Goal: Communication & Community: Answer question/provide support

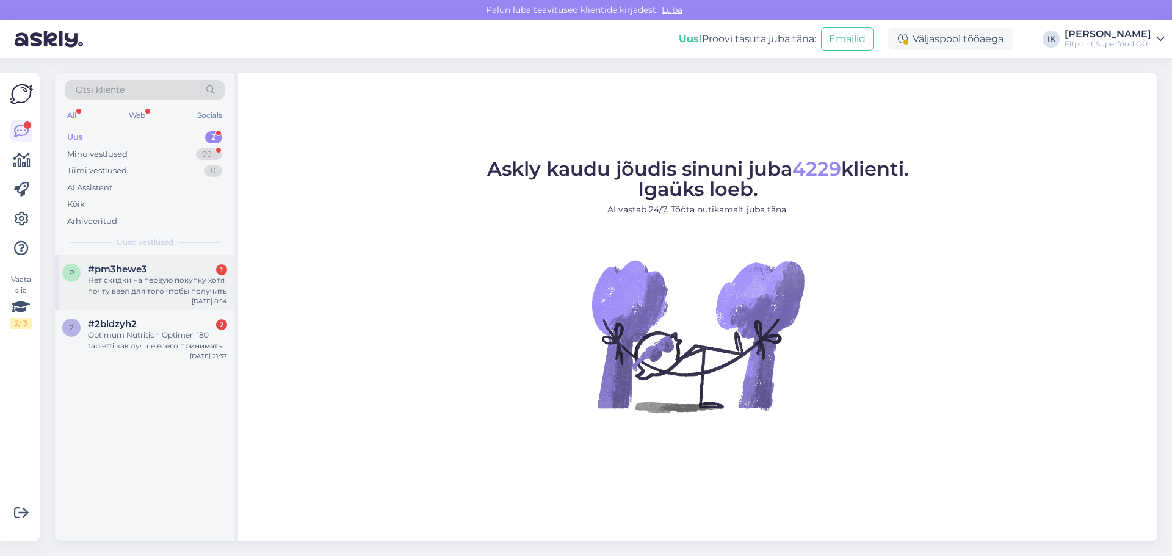
click at [149, 283] on div "Нет скидки на первую покупку хотя почту ввел для того чтобы получить" at bounding box center [157, 286] width 139 height 22
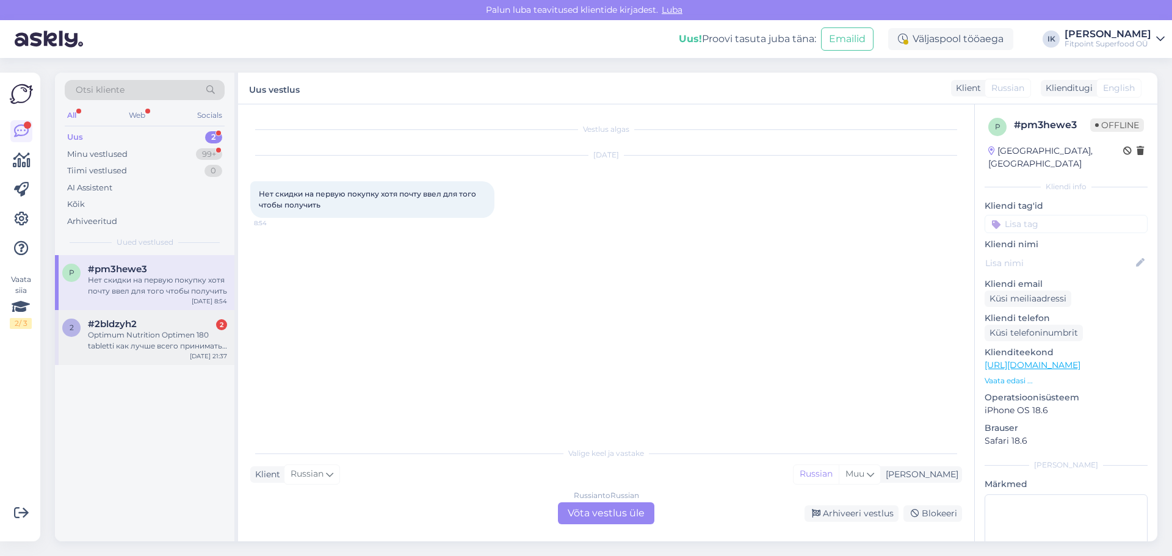
click at [141, 344] on div "Optimum Nutrition Optimen 180 tabletti как лучше всего принимать данный комплек…" at bounding box center [157, 341] width 139 height 22
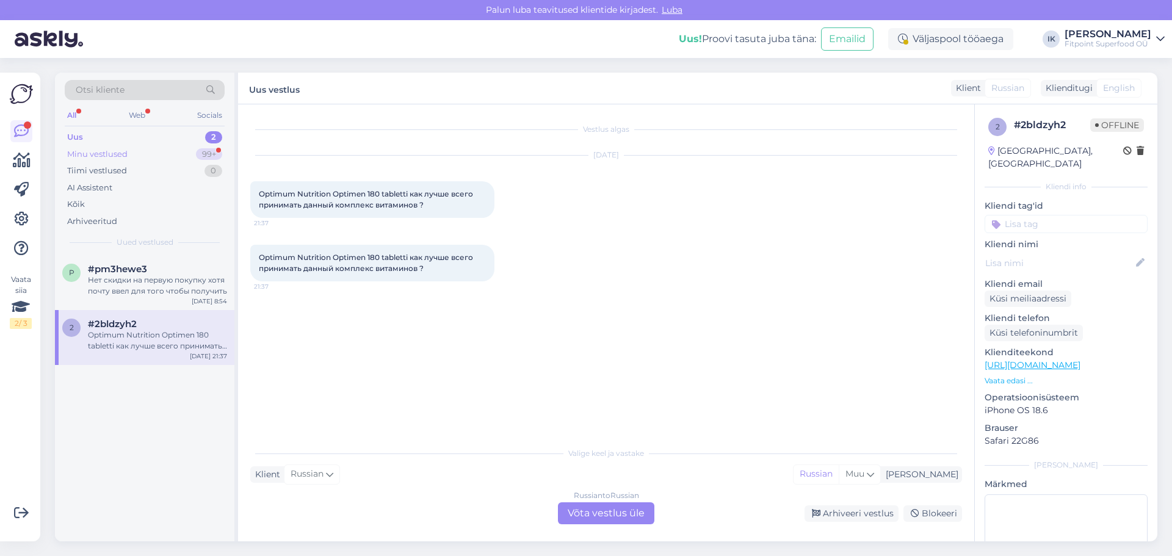
click at [130, 149] on div "Minu vestlused 99+" at bounding box center [145, 154] width 160 height 17
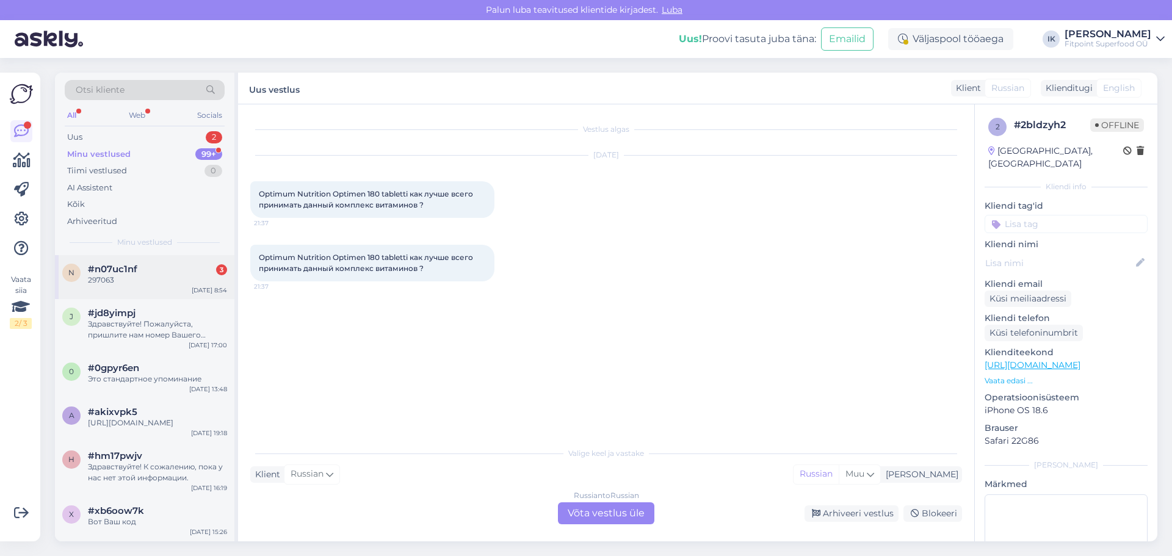
click at [142, 277] on div "297063" at bounding box center [157, 280] width 139 height 11
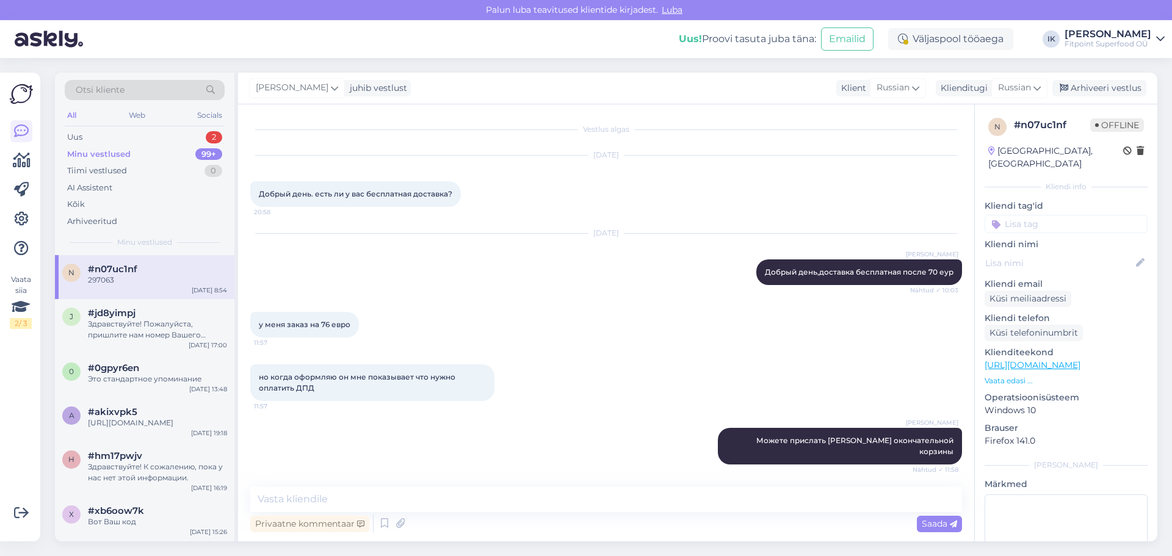
scroll to position [2043, 0]
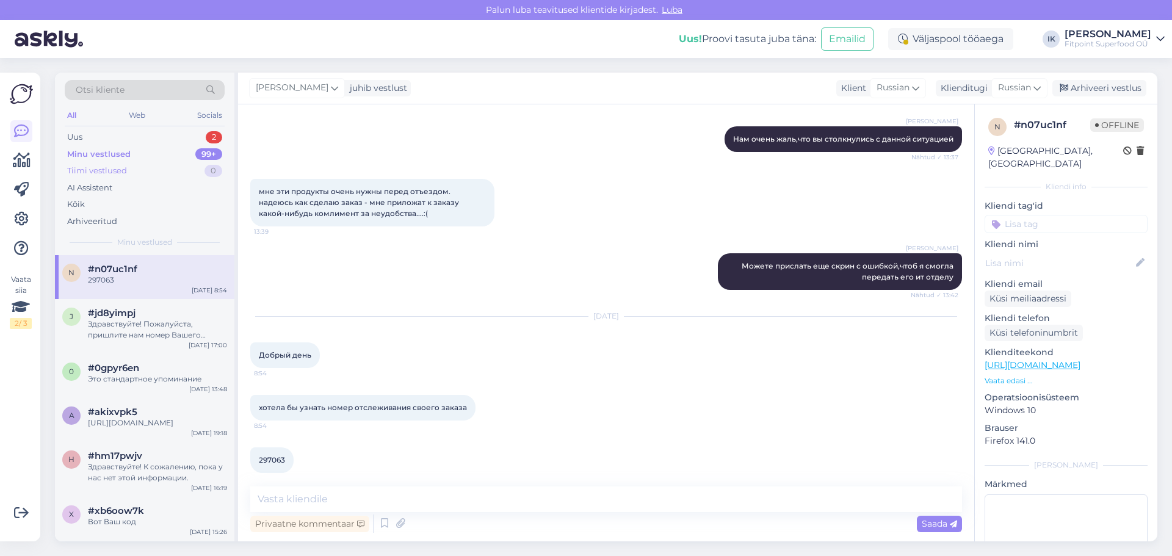
click at [139, 168] on div "Tiimi vestlused 0" at bounding box center [145, 170] width 160 height 17
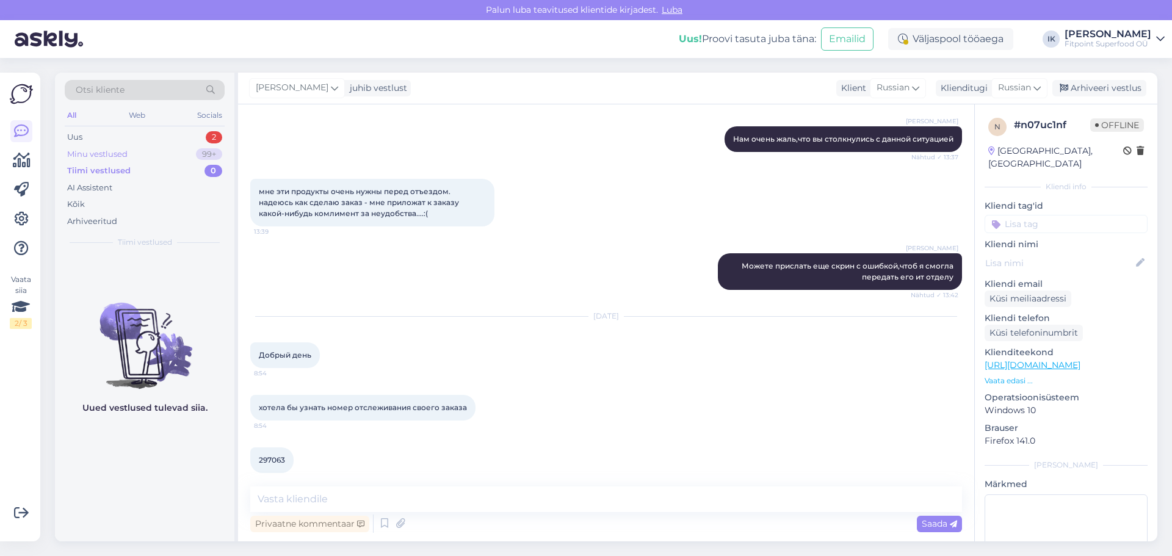
click at [139, 158] on div "Minu vestlused 99+" at bounding box center [145, 154] width 160 height 17
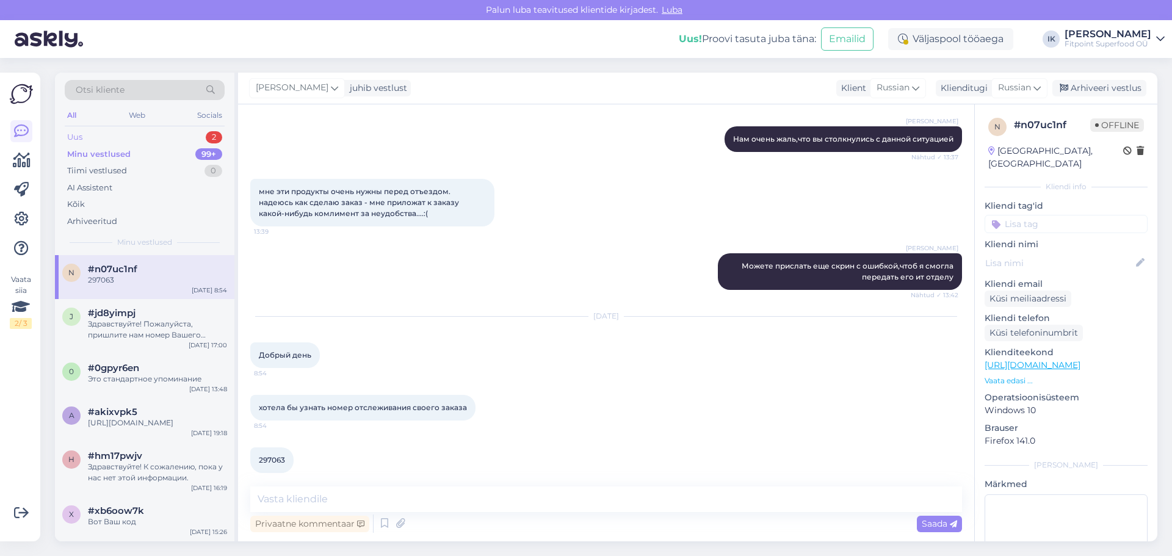
click at [138, 135] on div "Uus 2" at bounding box center [145, 137] width 160 height 17
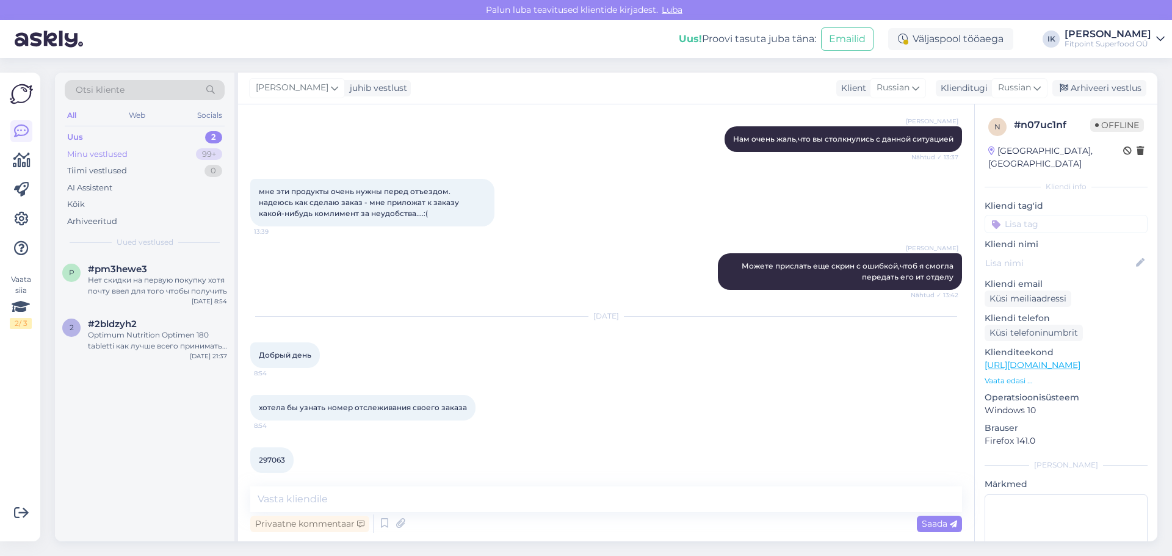
click at [143, 157] on div "Minu vestlused 99+" at bounding box center [145, 154] width 160 height 17
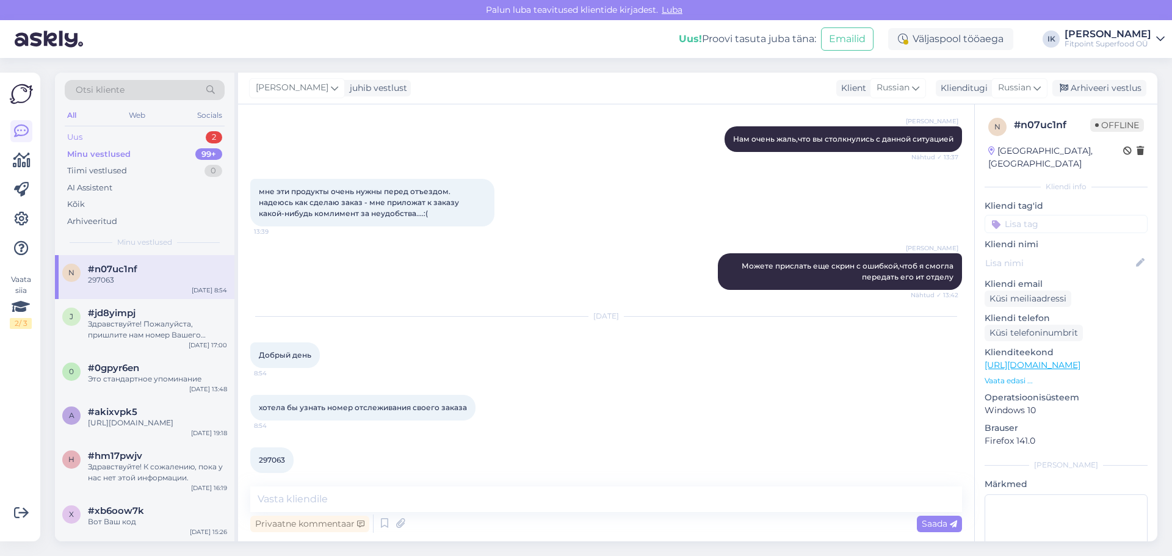
click at [149, 140] on div "Uus 2" at bounding box center [145, 137] width 160 height 17
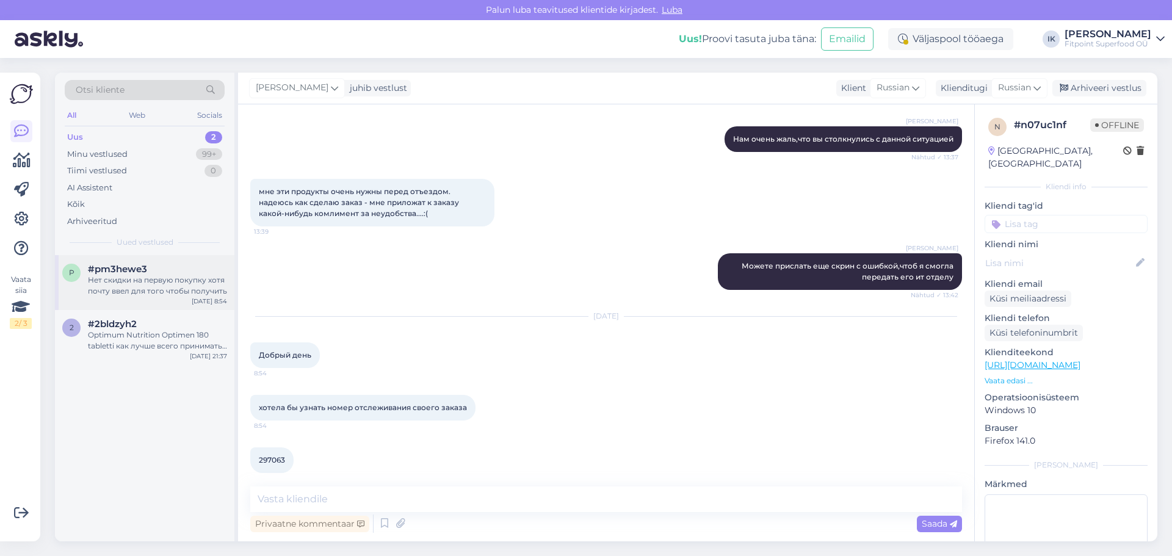
click at [150, 289] on div "Нет скидки на первую покупку хотя почту ввел для того чтобы получить" at bounding box center [157, 286] width 139 height 22
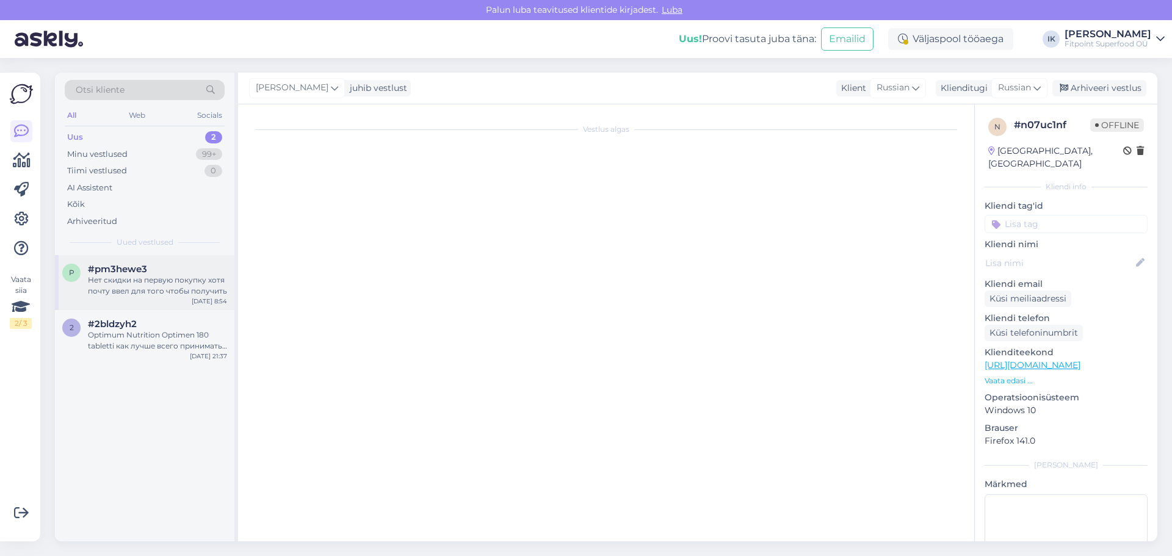
scroll to position [0, 0]
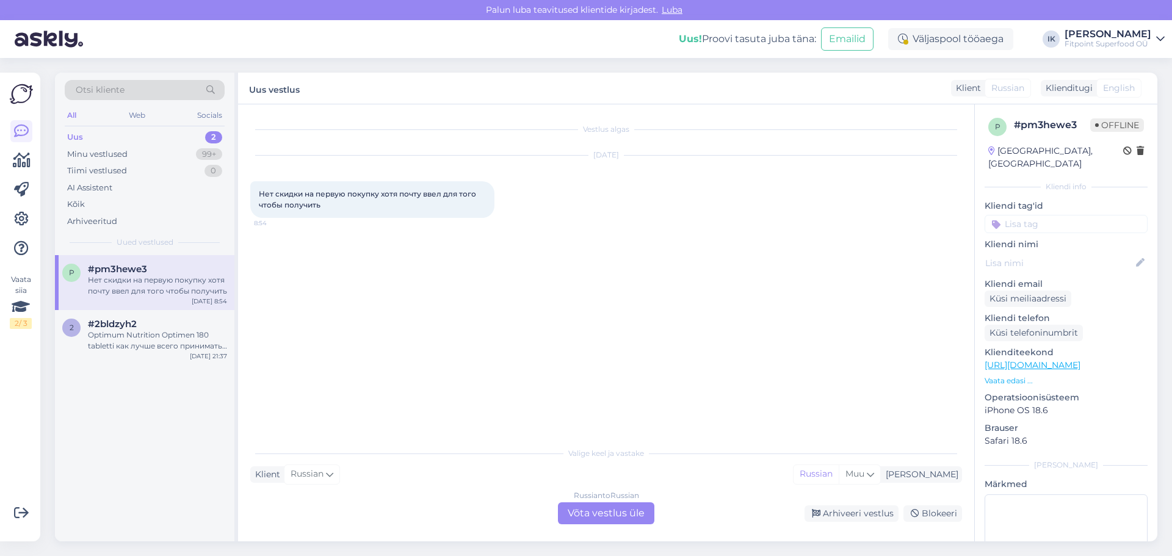
click at [637, 519] on div "Russian to Russian Võta vestlus üle" at bounding box center [606, 513] width 96 height 22
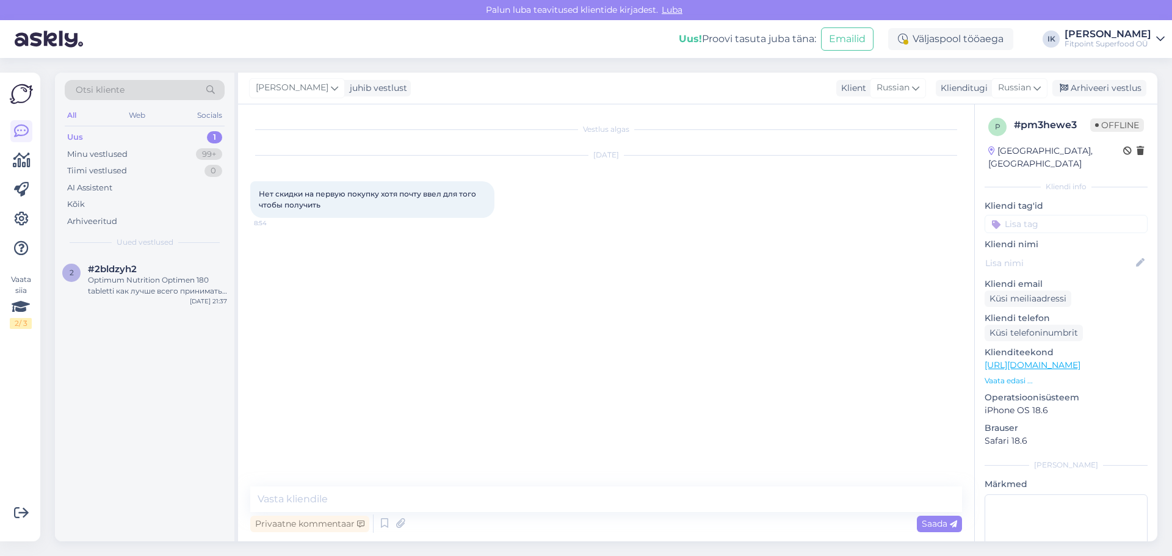
click at [156, 134] on div "Uus 1" at bounding box center [145, 137] width 160 height 17
click at [158, 154] on div "Minu vestlused 99+" at bounding box center [145, 154] width 160 height 17
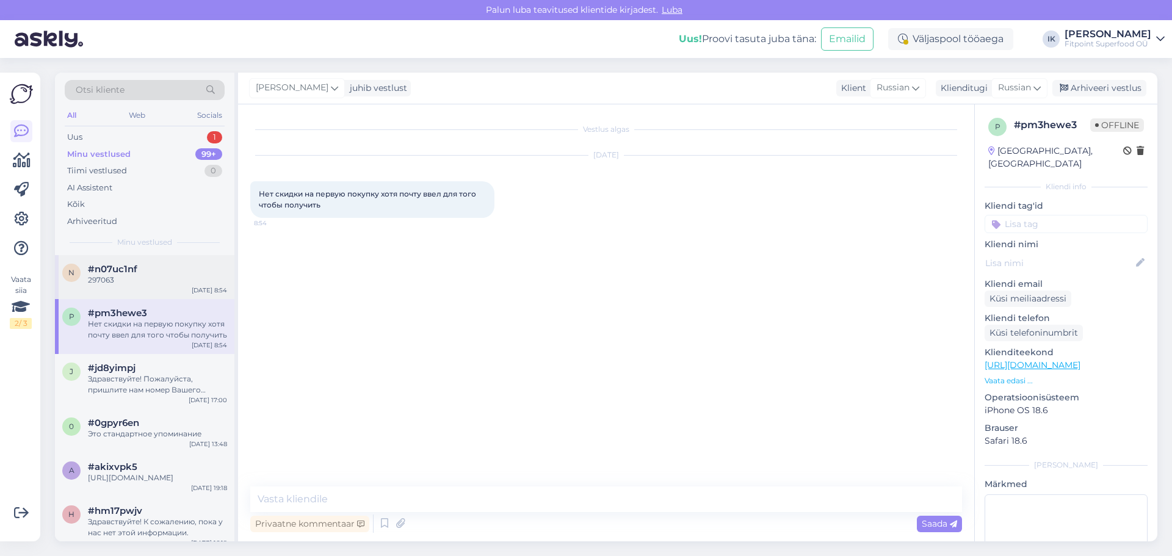
click at [151, 283] on div "297063" at bounding box center [157, 280] width 139 height 11
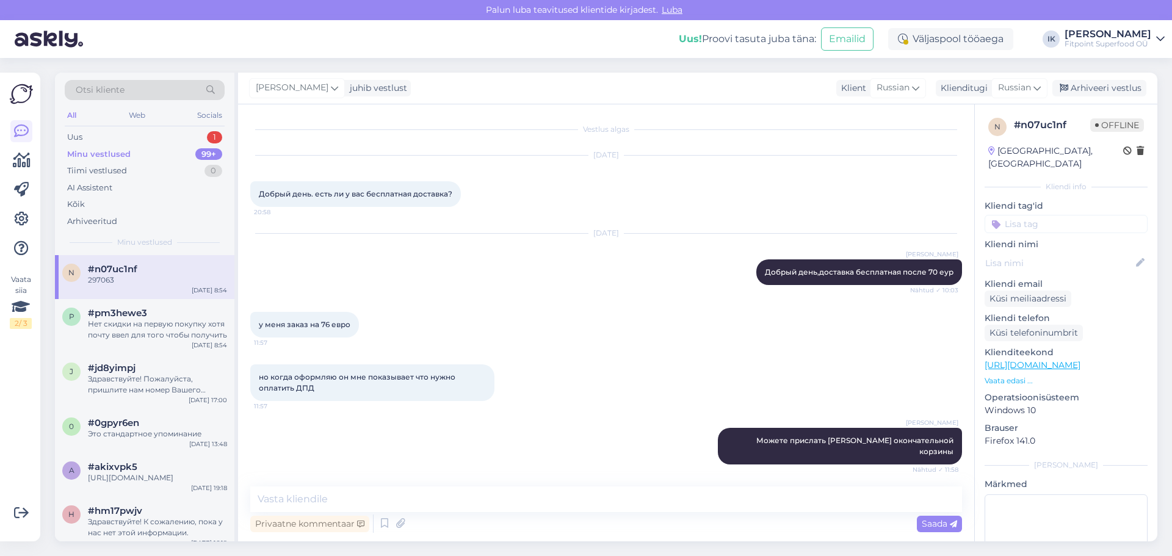
scroll to position [2043, 0]
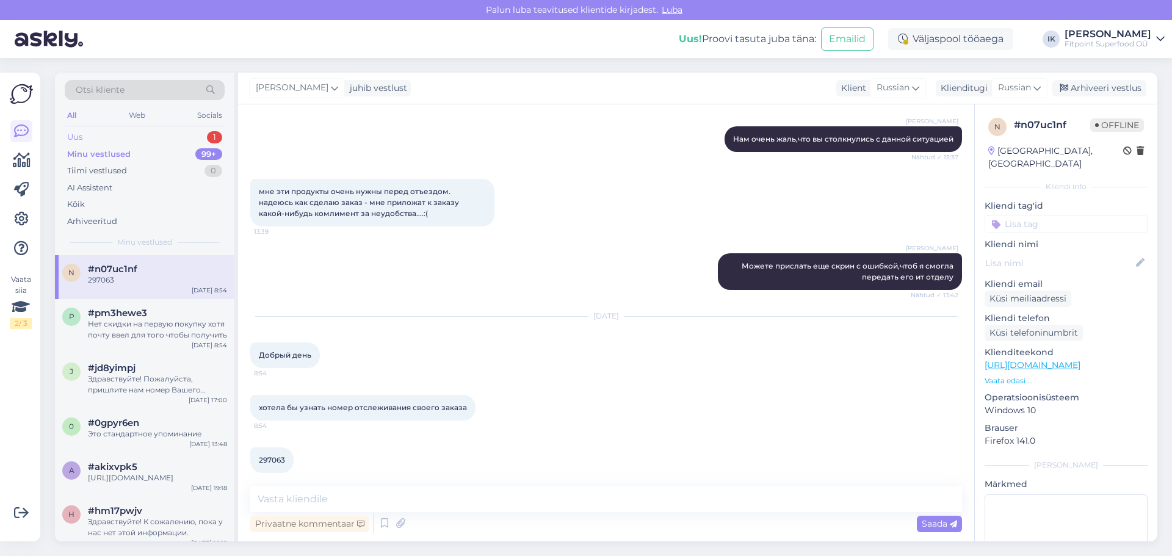
click at [135, 140] on div "Uus 1" at bounding box center [145, 137] width 160 height 17
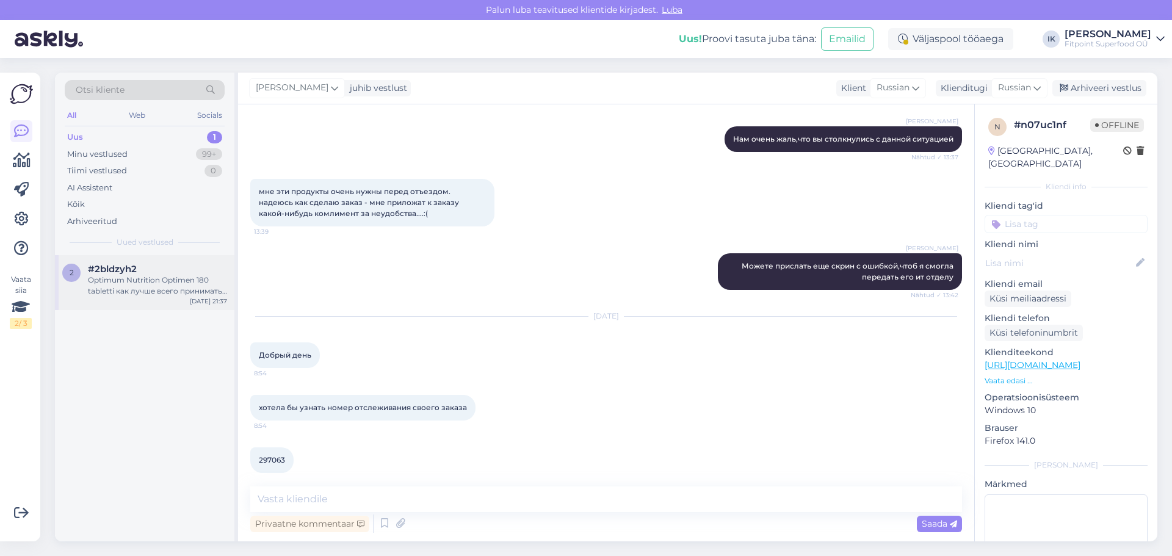
click at [145, 285] on div "Optimum Nutrition Optimen 180 tabletti как лучше всего принимать данный комплек…" at bounding box center [157, 286] width 139 height 22
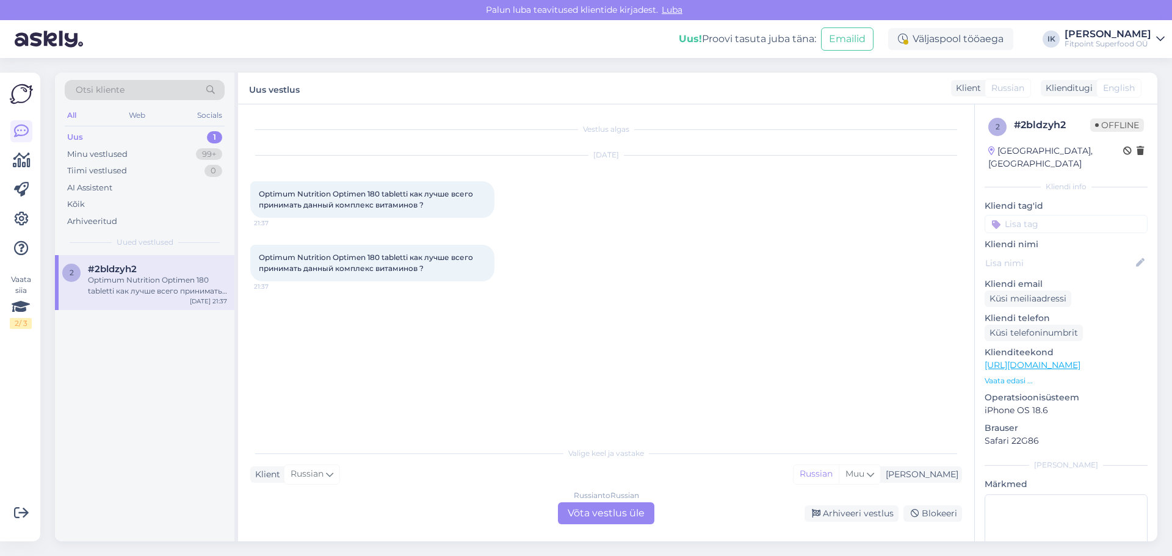
click at [597, 519] on div "Russian to Russian Võta vestlus üle" at bounding box center [606, 513] width 96 height 22
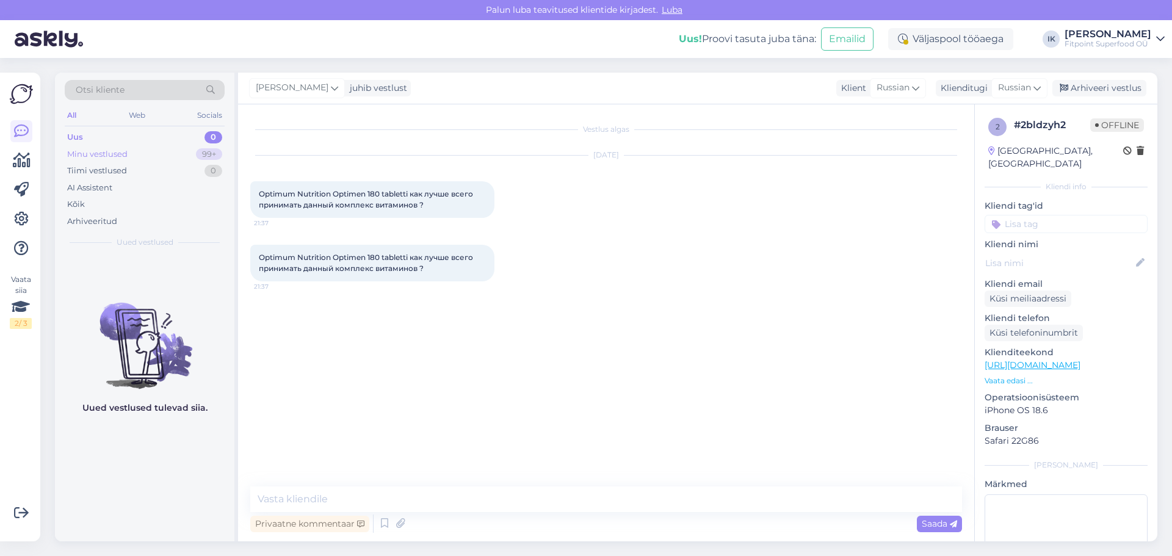
click at [154, 152] on div "Minu vestlused 99+" at bounding box center [145, 154] width 160 height 17
